Goal: Task Accomplishment & Management: Manage account settings

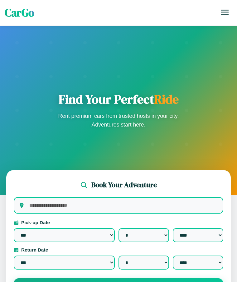
select select "*"
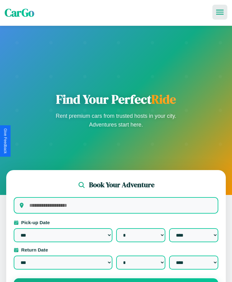
click at [220, 12] on icon at bounding box center [219, 12] width 7 height 5
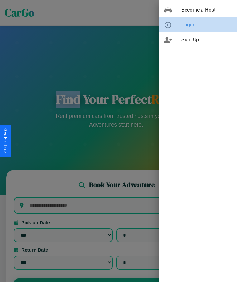
click at [198, 25] on span "Login" at bounding box center [206, 24] width 50 height 7
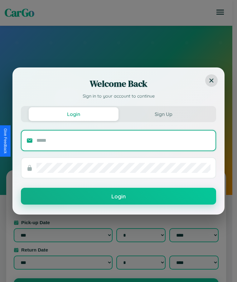
click at [123, 140] on input "text" at bounding box center [123, 141] width 174 height 10
type input "**********"
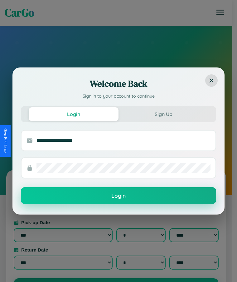
click at [118, 196] on button "Login" at bounding box center [118, 195] width 195 height 17
